Goal: Navigation & Orientation: Find specific page/section

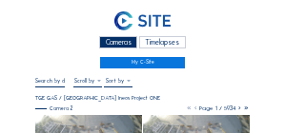
scroll to position [28, 0]
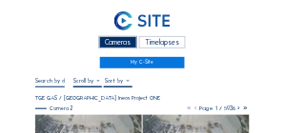
click at [73, 12] on link at bounding box center [141, 22] width 213 height 25
